Goal: Find specific page/section: Find specific page/section

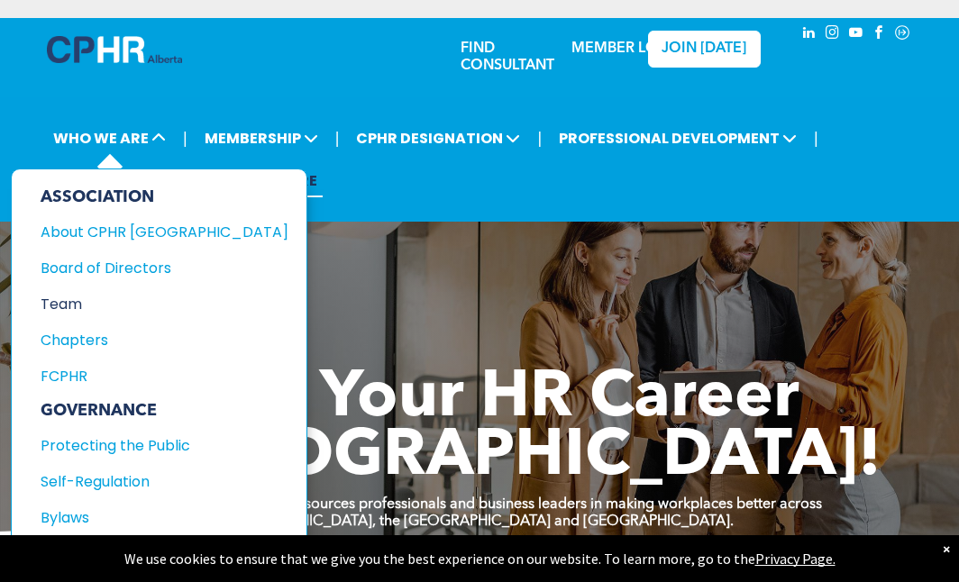
click at [70, 310] on div "Team" at bounding box center [153, 304] width 224 height 23
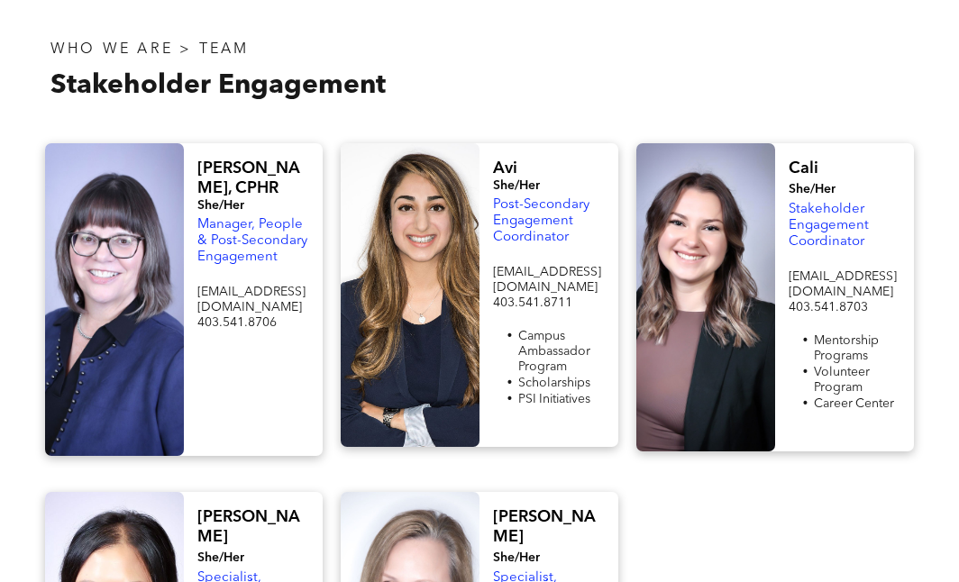
scroll to position [1533, 0]
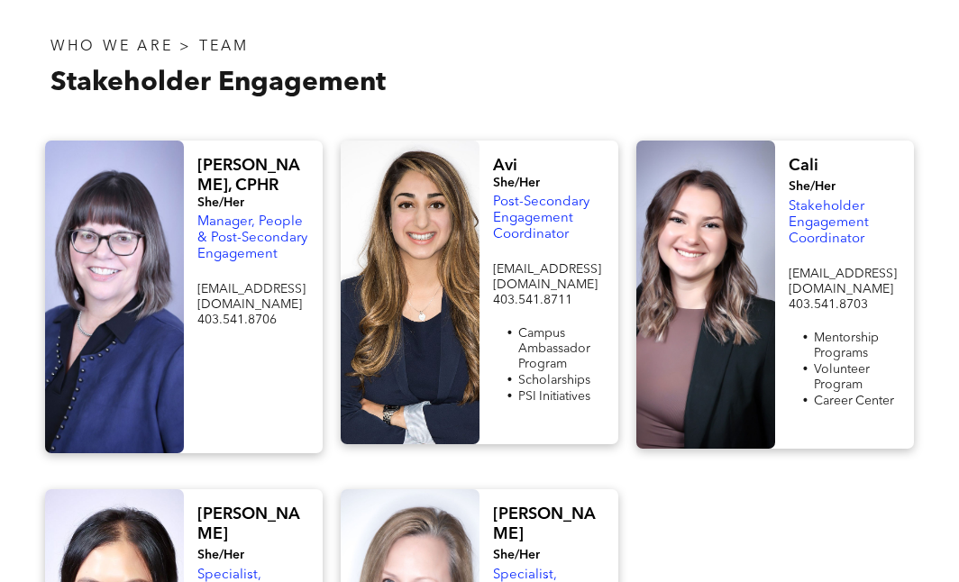
click at [243, 215] on span "Manager, People & Post-Secondary Engagement" at bounding box center [252, 238] width 110 height 46
click at [247, 215] on span "Manager, People & Post-Secondary Engagement" at bounding box center [252, 238] width 110 height 46
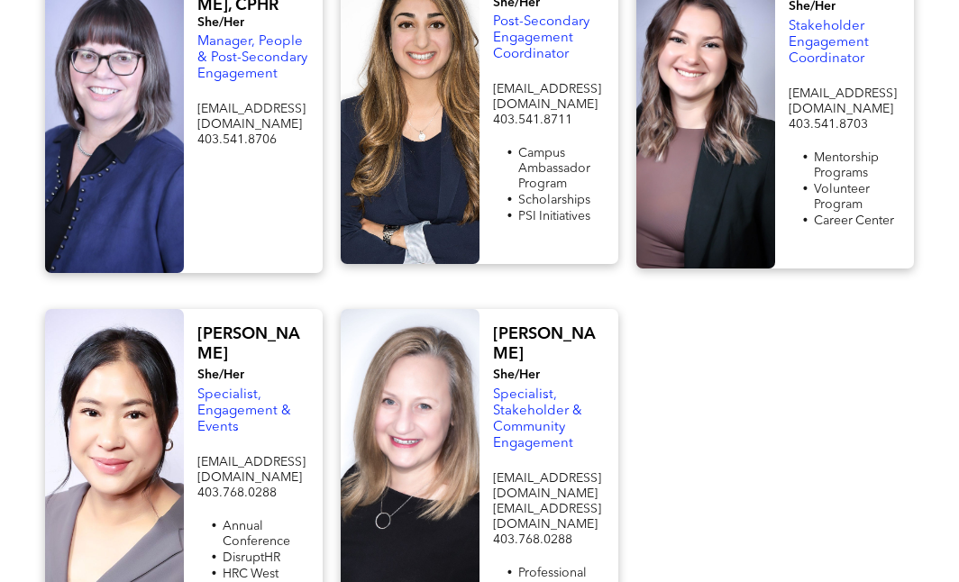
scroll to position [1623, 0]
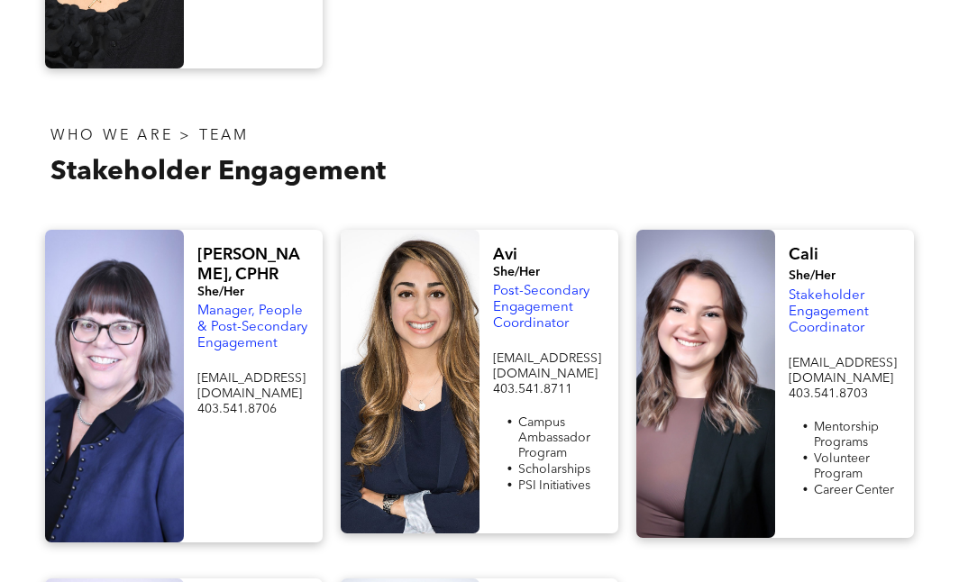
scroll to position [1442, 0]
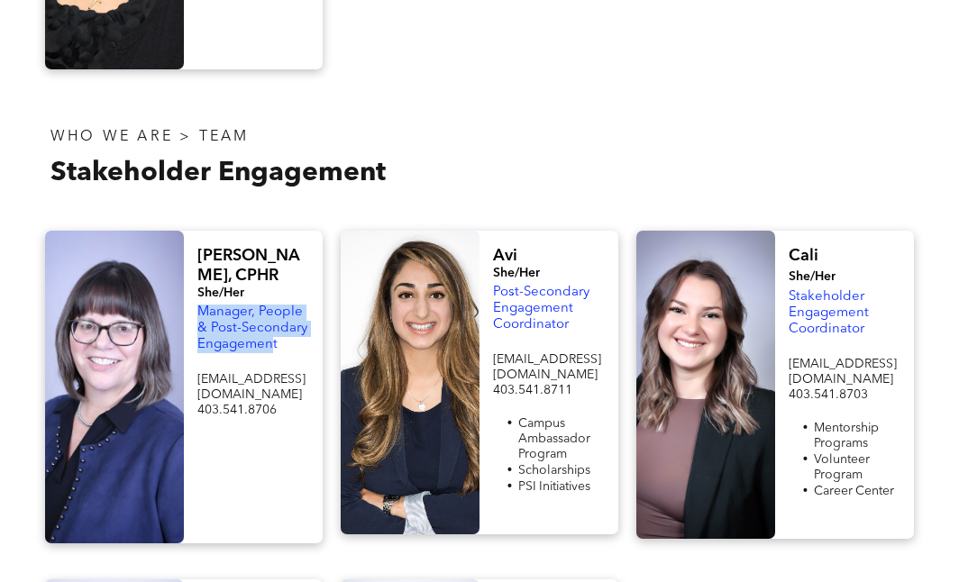
drag, startPoint x: 254, startPoint y: 286, endPoint x: 261, endPoint y: 207, distance: 78.8
click at [197, 306] on span "Manager, People & Post-Secondary Engagement" at bounding box center [252, 329] width 110 height 46
click at [536, 105] on div at bounding box center [702, 158] width 444 height 107
drag, startPoint x: 263, startPoint y: 288, endPoint x: 190, endPoint y: 262, distance: 77.6
click at [190, 262] on div "[PERSON_NAME], CPHR She/Her Manager, People & Post-Secondary Engagement [EMAIL_…" at bounding box center [253, 387] width 139 height 313
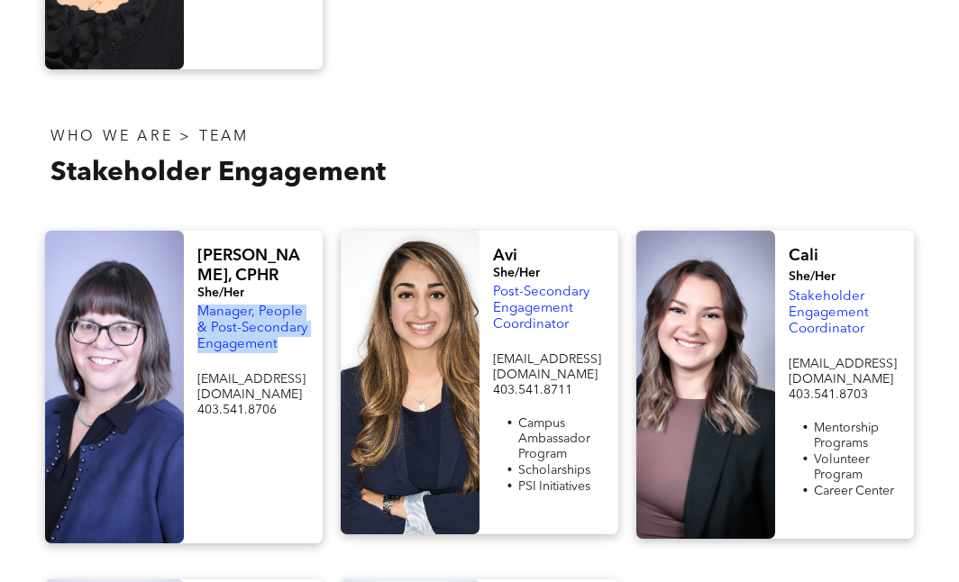
copy span "Manager, People & Post-Secondary Engagement"
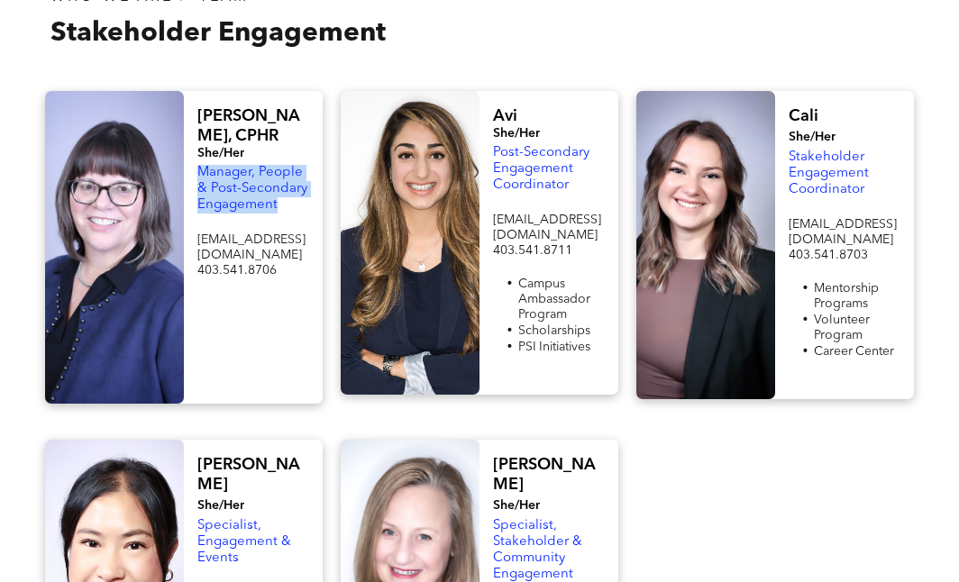
scroll to position [1803, 0]
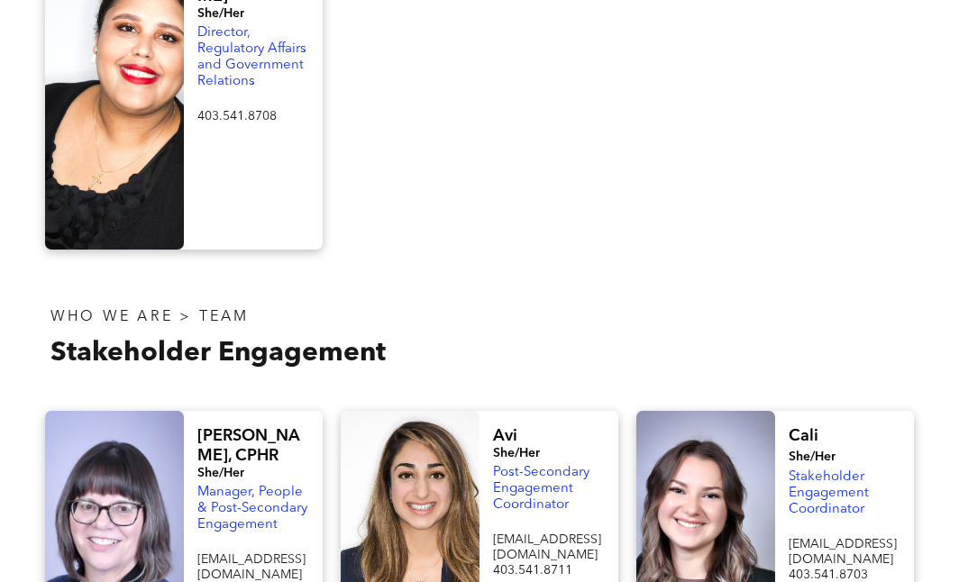
click at [635, 286] on div at bounding box center [702, 339] width 444 height 107
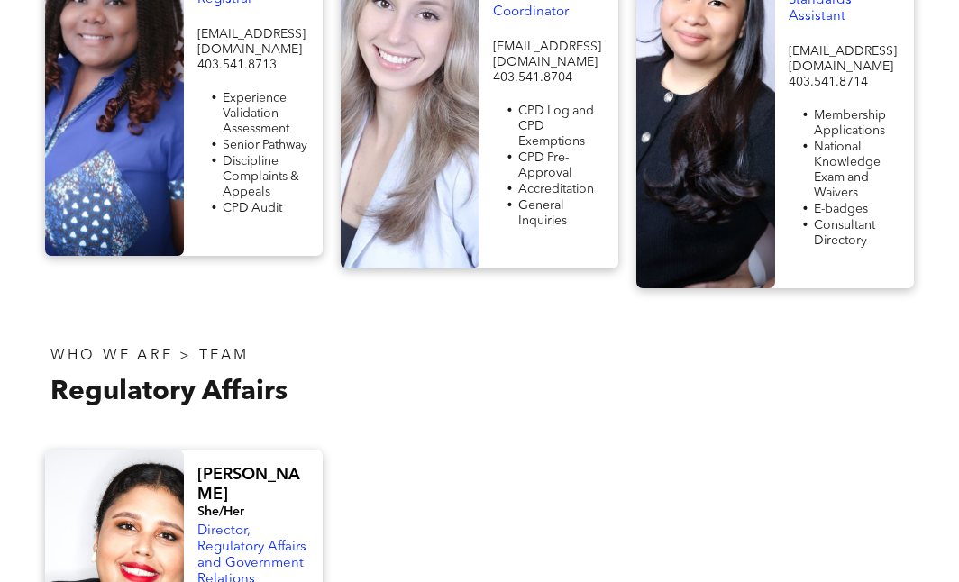
scroll to position [721, 0]
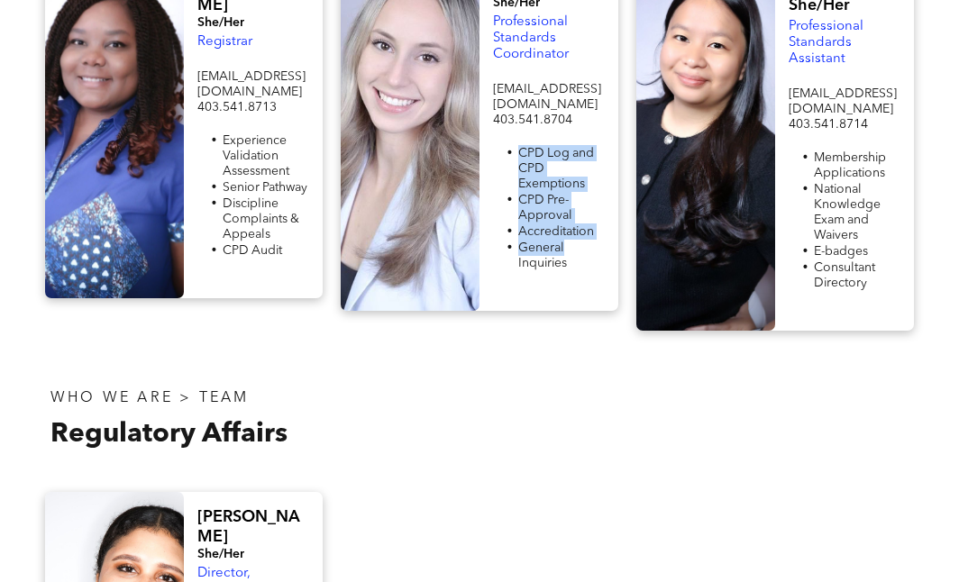
drag, startPoint x: 579, startPoint y: 228, endPoint x: 515, endPoint y: 136, distance: 112.0
click at [515, 145] on ul "CPD Log and CPD Exemptions CPD Pre-Approval Accreditation General Inquiries" at bounding box center [549, 208] width 112 height 126
click at [554, 225] on span "Accreditation" at bounding box center [556, 231] width 76 height 13
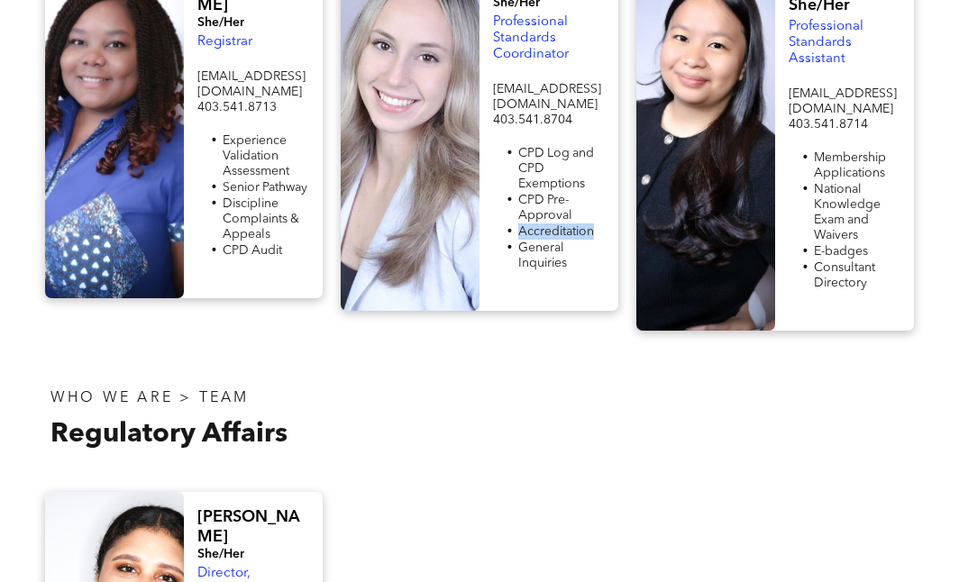
click at [554, 225] on span "Accreditation" at bounding box center [556, 231] width 76 height 13
click at [558, 242] on span "General Inquiries" at bounding box center [542, 256] width 49 height 28
click at [537, 165] on span "CPD Log and CPD Exemptions" at bounding box center [556, 168] width 76 height 43
click at [528, 150] on span "CPD Log and CPD Exemptions" at bounding box center [556, 168] width 76 height 43
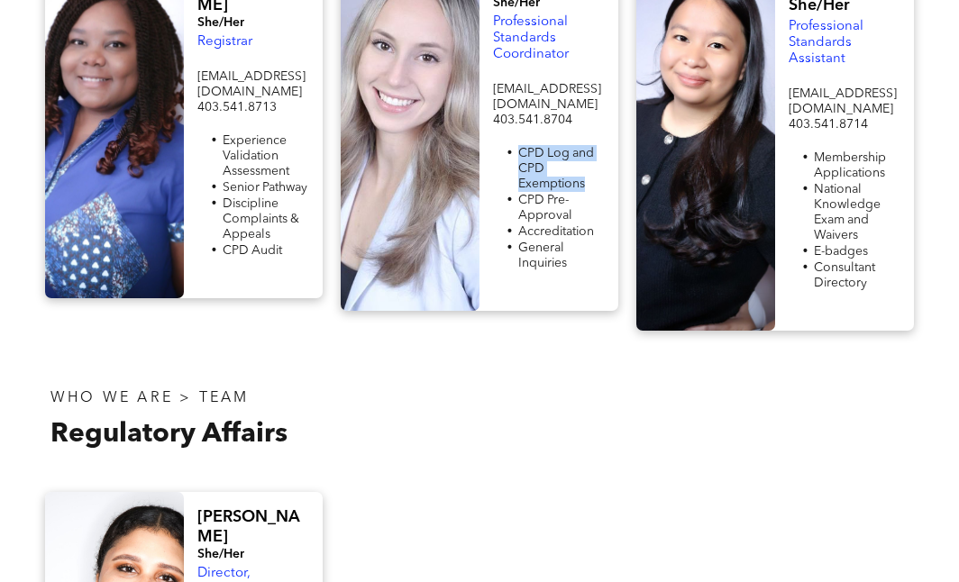
click at [528, 150] on span "CPD Log and CPD Exemptions" at bounding box center [556, 168] width 76 height 43
click at [541, 194] on span "CPD Pre-Approval" at bounding box center [545, 208] width 54 height 28
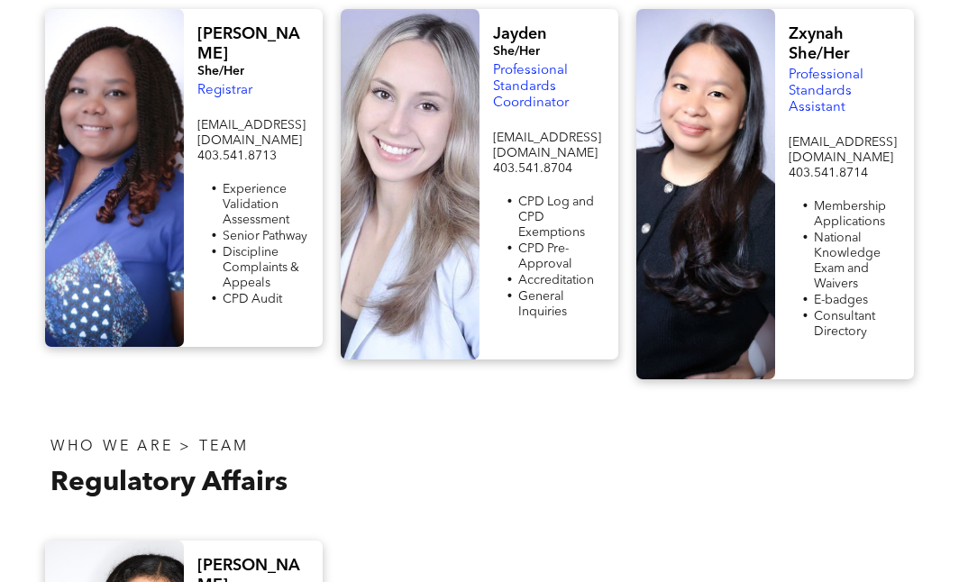
scroll to position [631, 0]
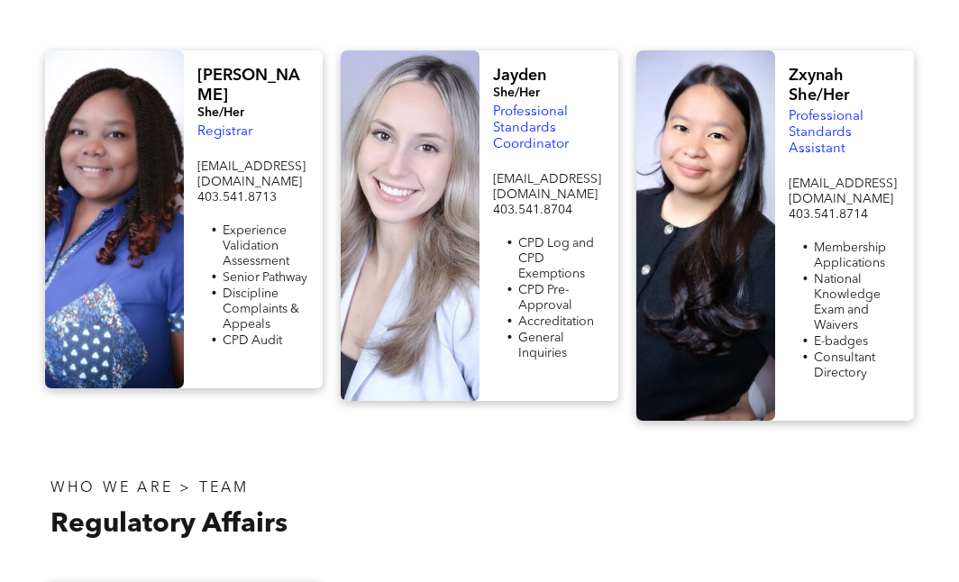
click at [838, 242] on span "Membership Applications" at bounding box center [850, 256] width 72 height 28
click at [835, 273] on span "National Knowledge Exam and Waivers" at bounding box center [847, 302] width 67 height 59
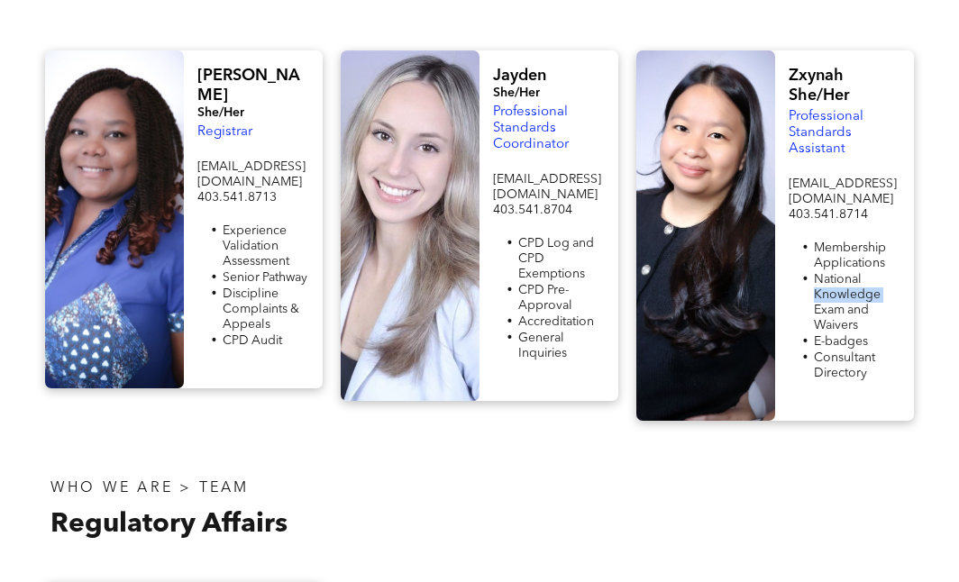
click at [835, 273] on span "National Knowledge Exam and Waivers" at bounding box center [847, 302] width 67 height 59
click at [846, 301] on span "National Knowledge Exam and Waivers" at bounding box center [847, 302] width 67 height 59
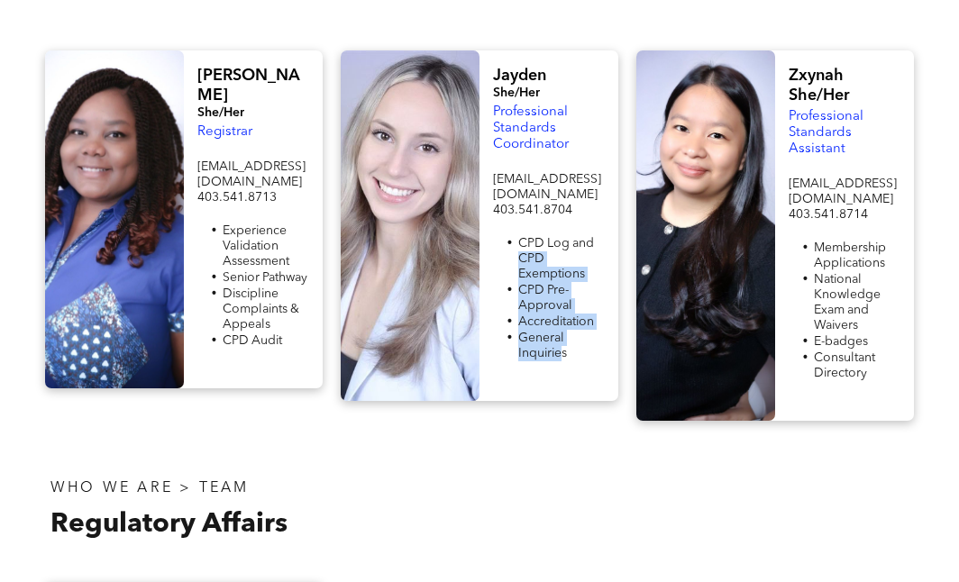
drag, startPoint x: 562, startPoint y: 326, endPoint x: 493, endPoint y: 233, distance: 116.1
click at [493, 235] on ul "CPD Log and CPD Exemptions CPD Pre-Approval Accreditation General Inquiries" at bounding box center [549, 298] width 112 height 126
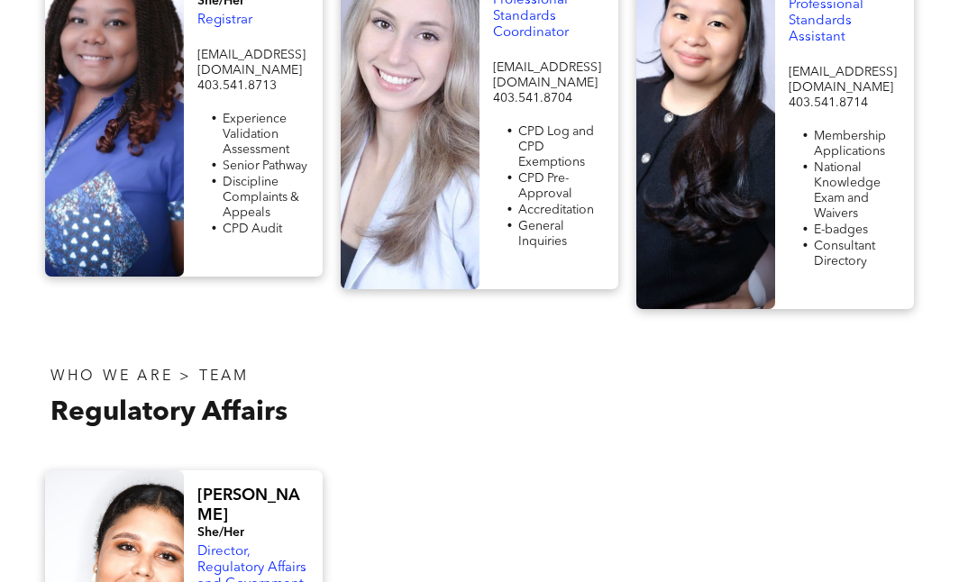
scroll to position [902, 0]
